Goal: Information Seeking & Learning: Learn about a topic

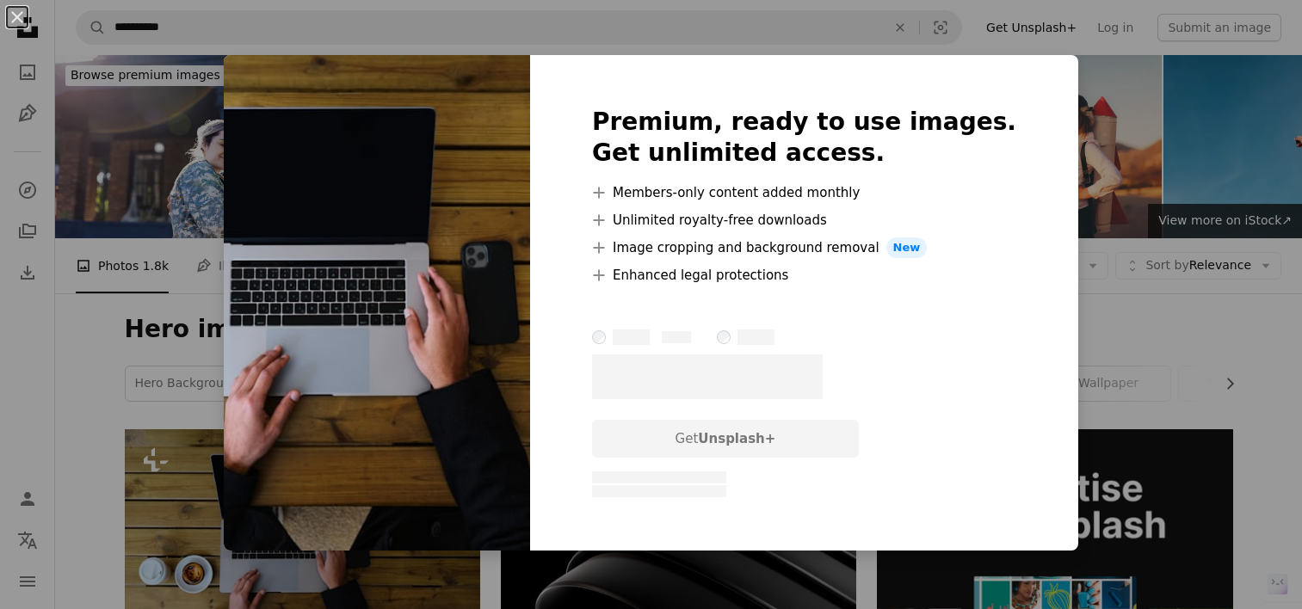
scroll to position [344, 0]
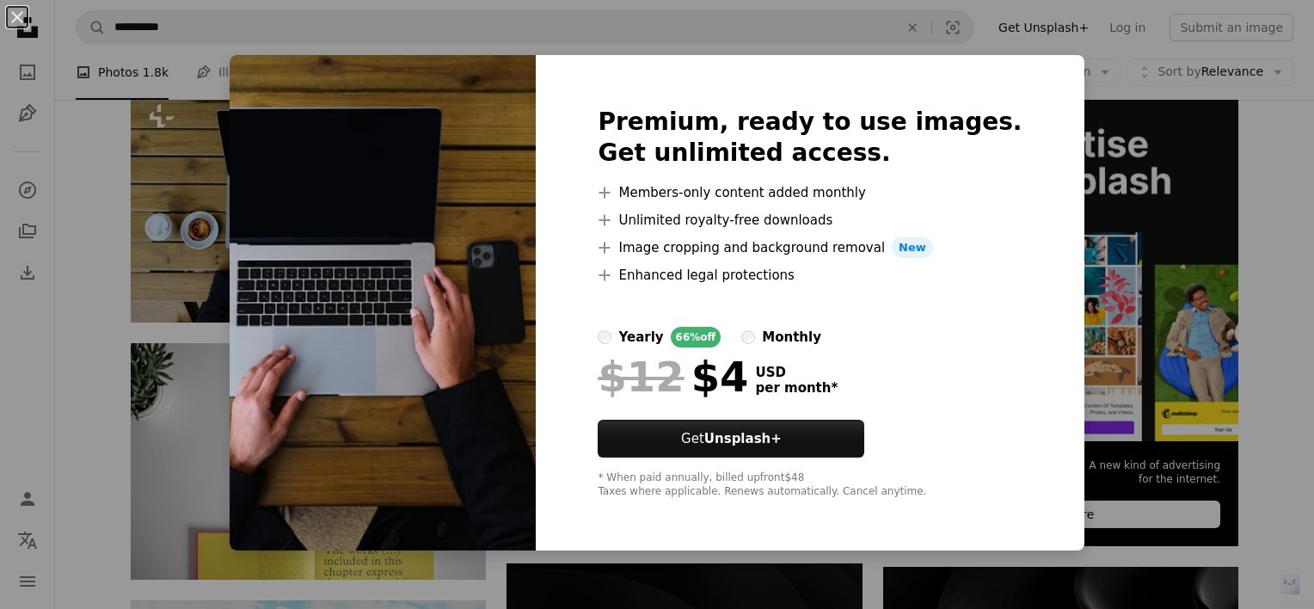
click at [1116, 207] on div "An X shape Premium, ready to use images. Get unlimited access. A plus sign Memb…" at bounding box center [657, 304] width 1314 height 609
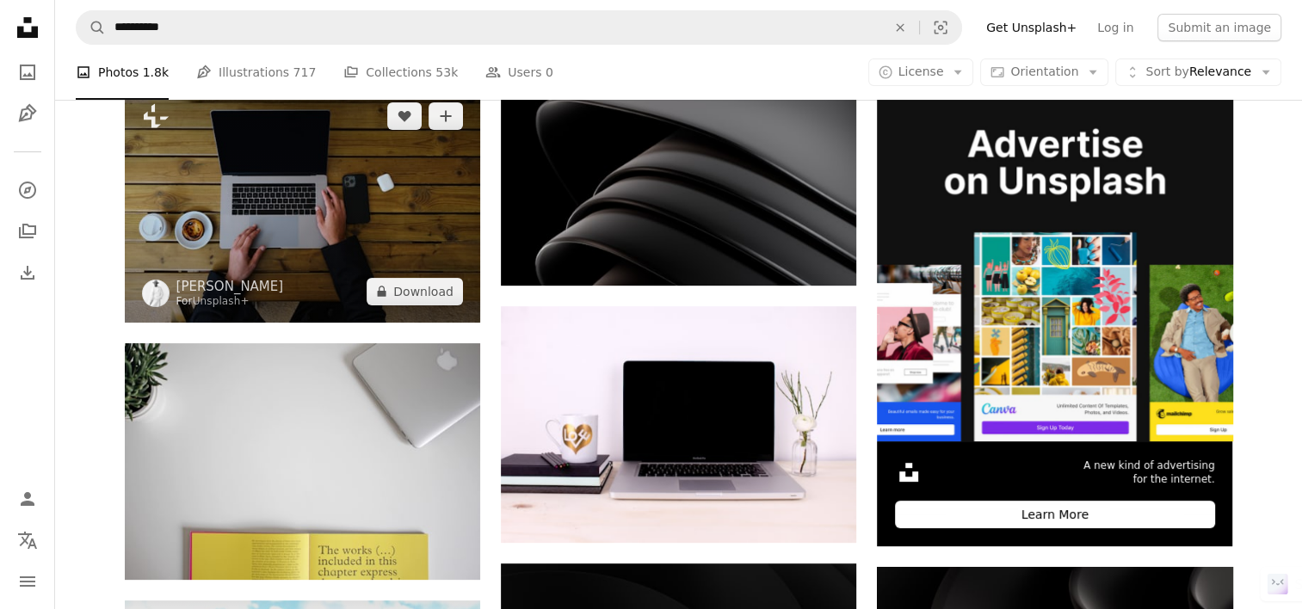
click at [427, 212] on img at bounding box center [302, 203] width 355 height 237
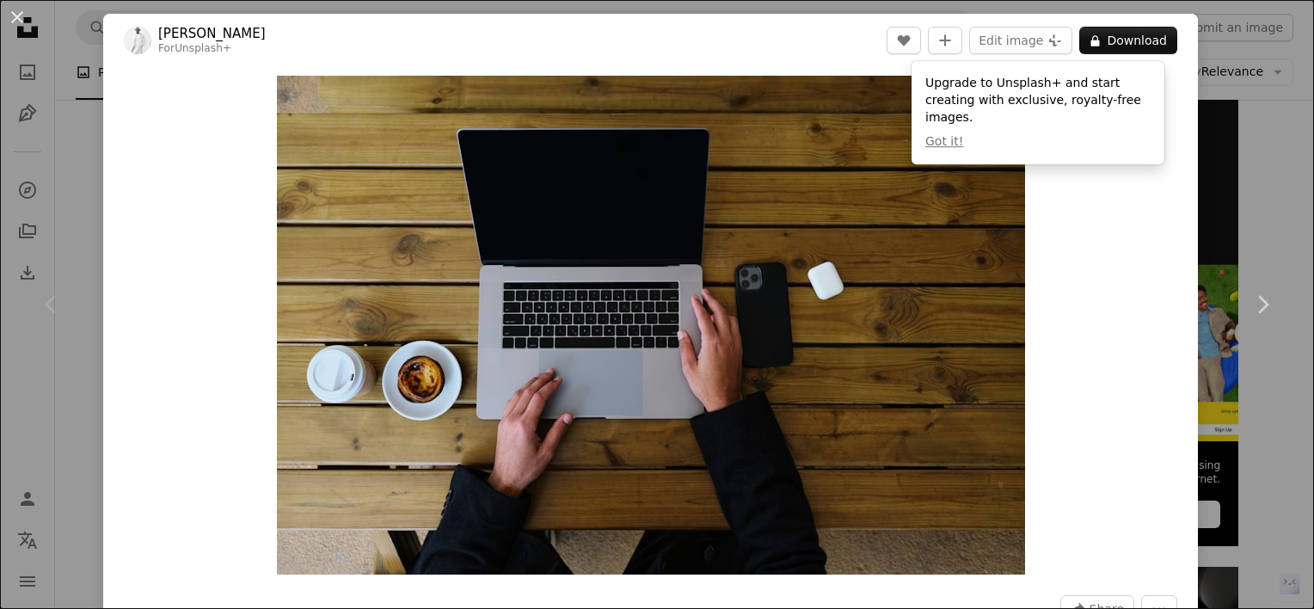
click at [1210, 171] on div "An X shape Chevron left Chevron right [PERSON_NAME] For Unsplash+ A heart A plu…" at bounding box center [657, 304] width 1314 height 609
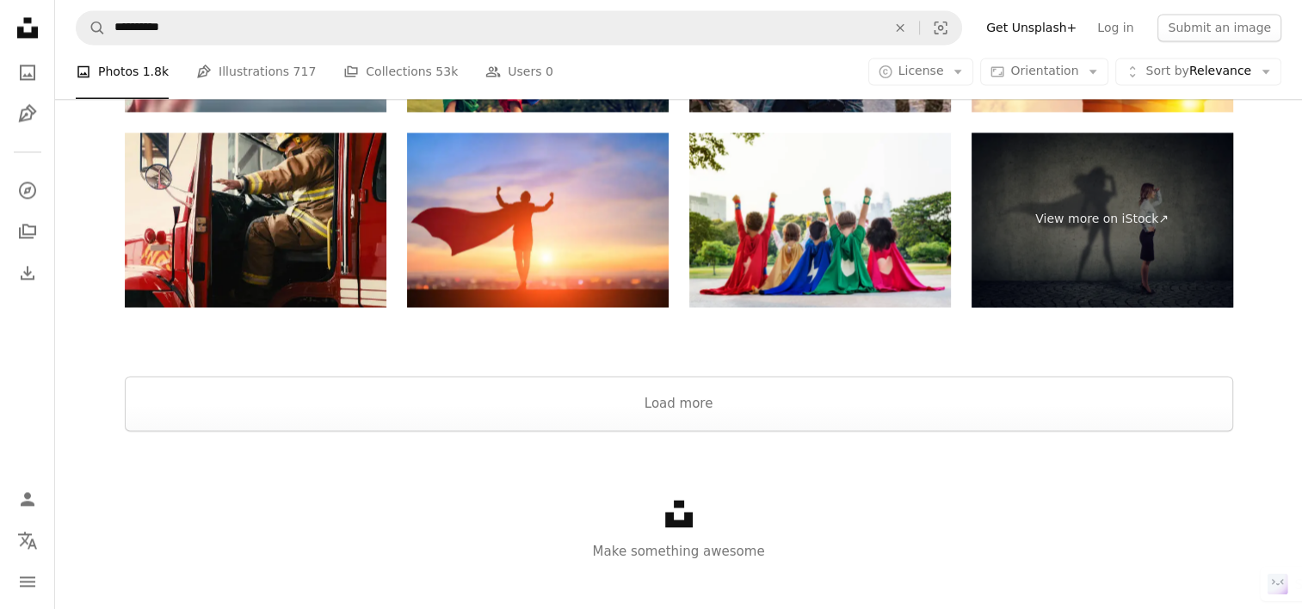
scroll to position [2839, 0]
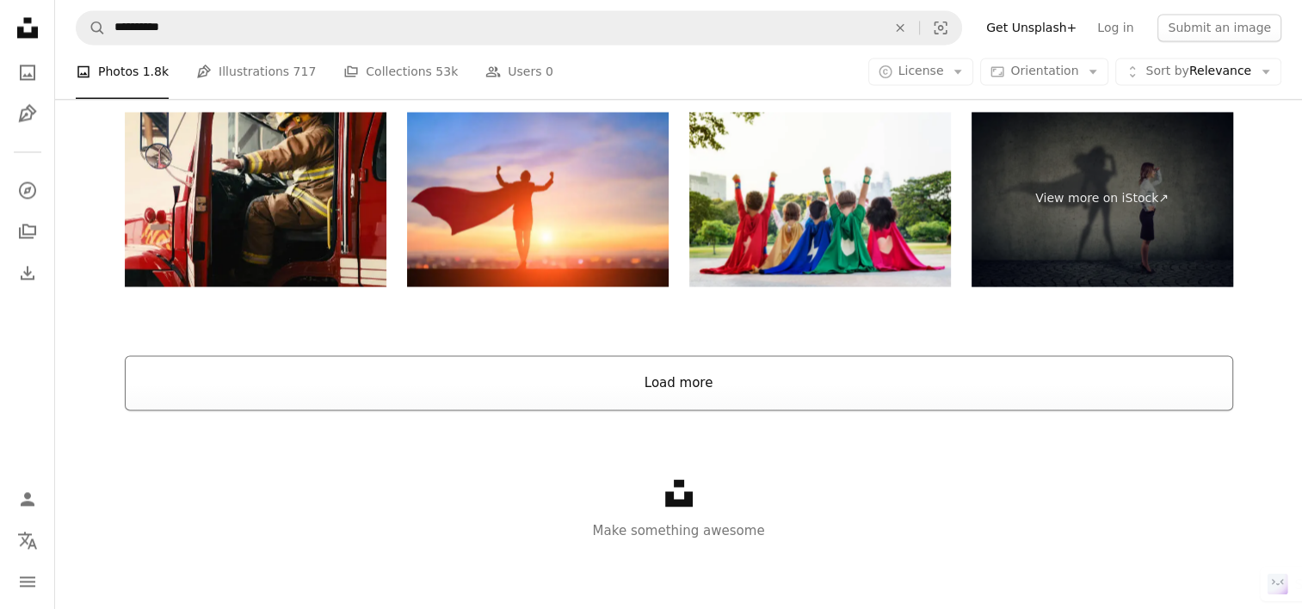
click at [681, 382] on button "Load more" at bounding box center [679, 382] width 1108 height 55
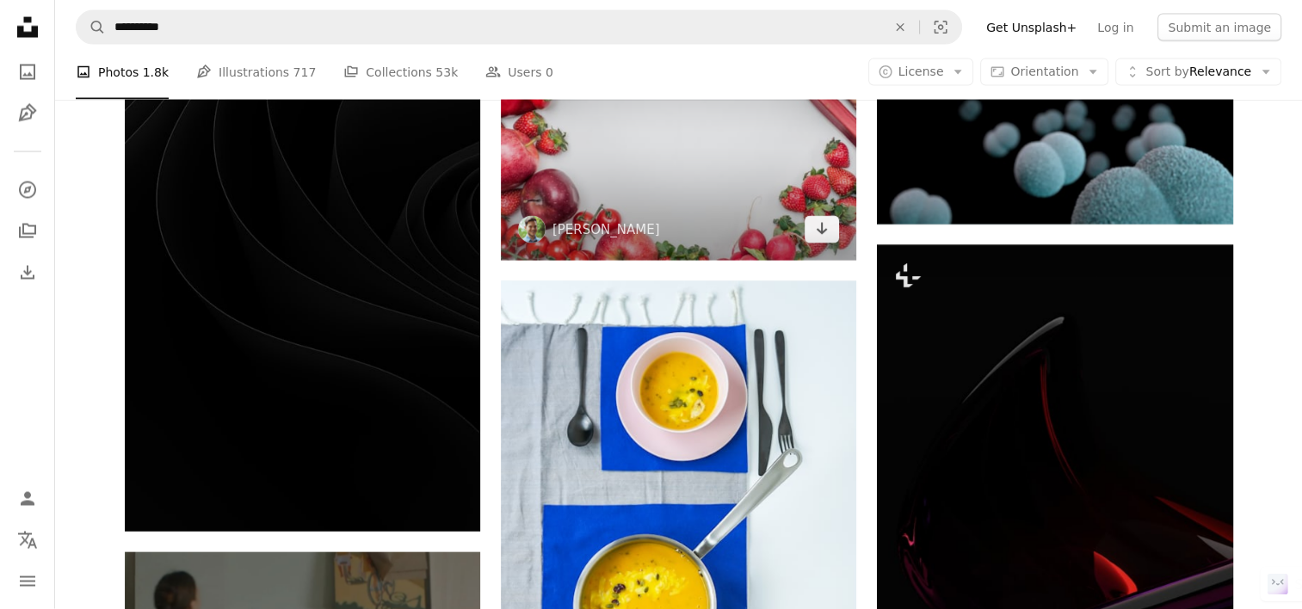
scroll to position [3871, 0]
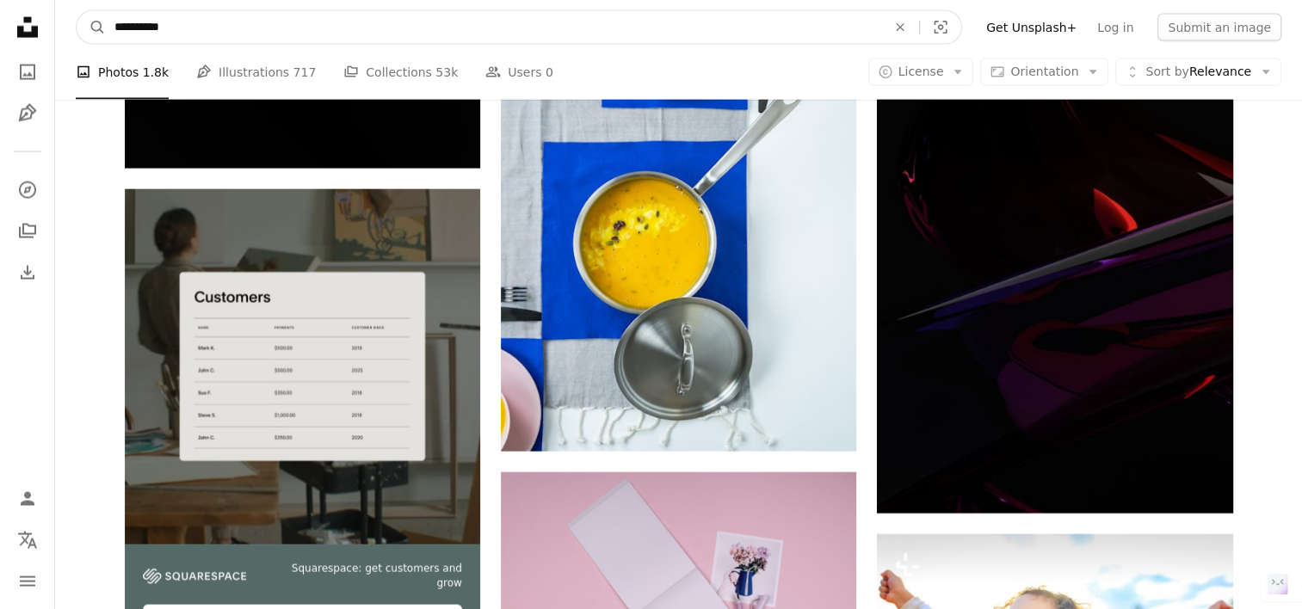
drag, startPoint x: 194, startPoint y: 28, endPoint x: 220, endPoint y: 33, distance: 27.0
click at [220, 33] on input "**********" at bounding box center [493, 27] width 775 height 33
type input "**********"
click at [77, 11] on button "A magnifying glass" at bounding box center [91, 27] width 29 height 33
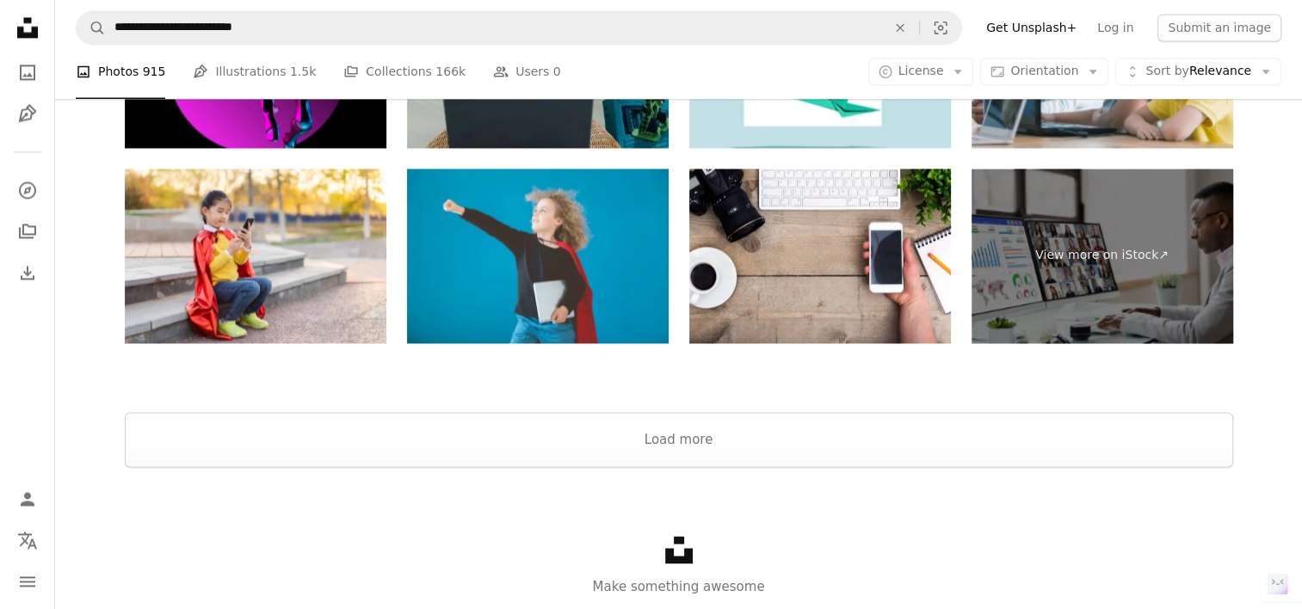
scroll to position [2674, 0]
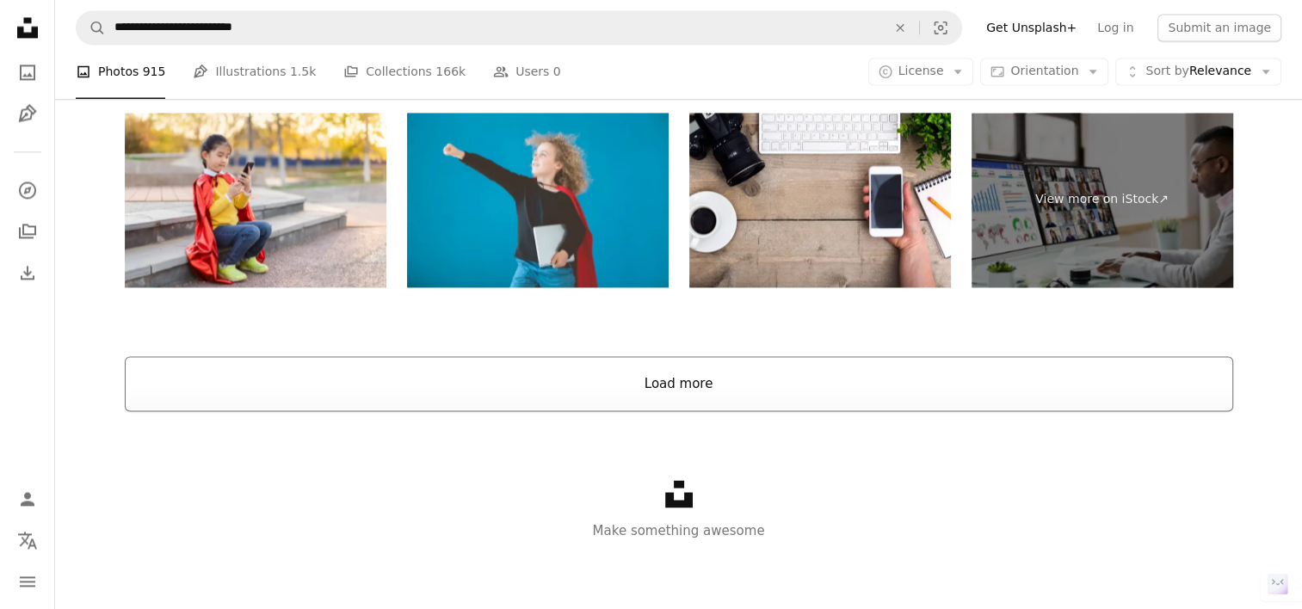
click at [683, 383] on button "Load more" at bounding box center [679, 383] width 1108 height 55
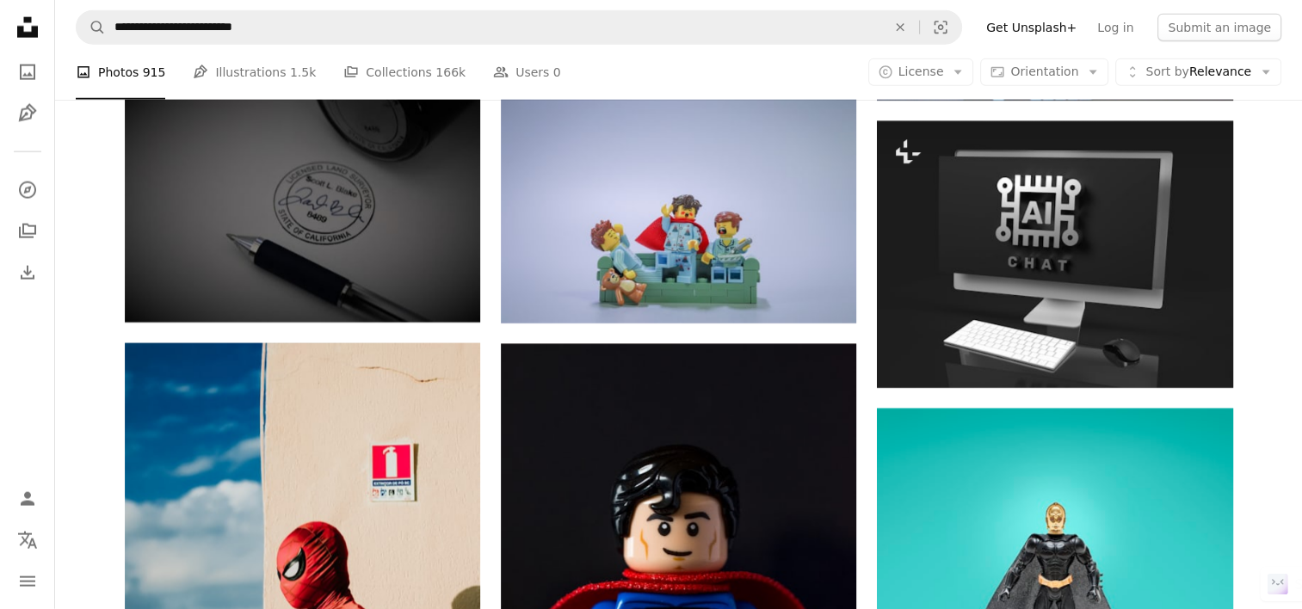
scroll to position [4136, 0]
